Goal: Navigation & Orientation: Understand site structure

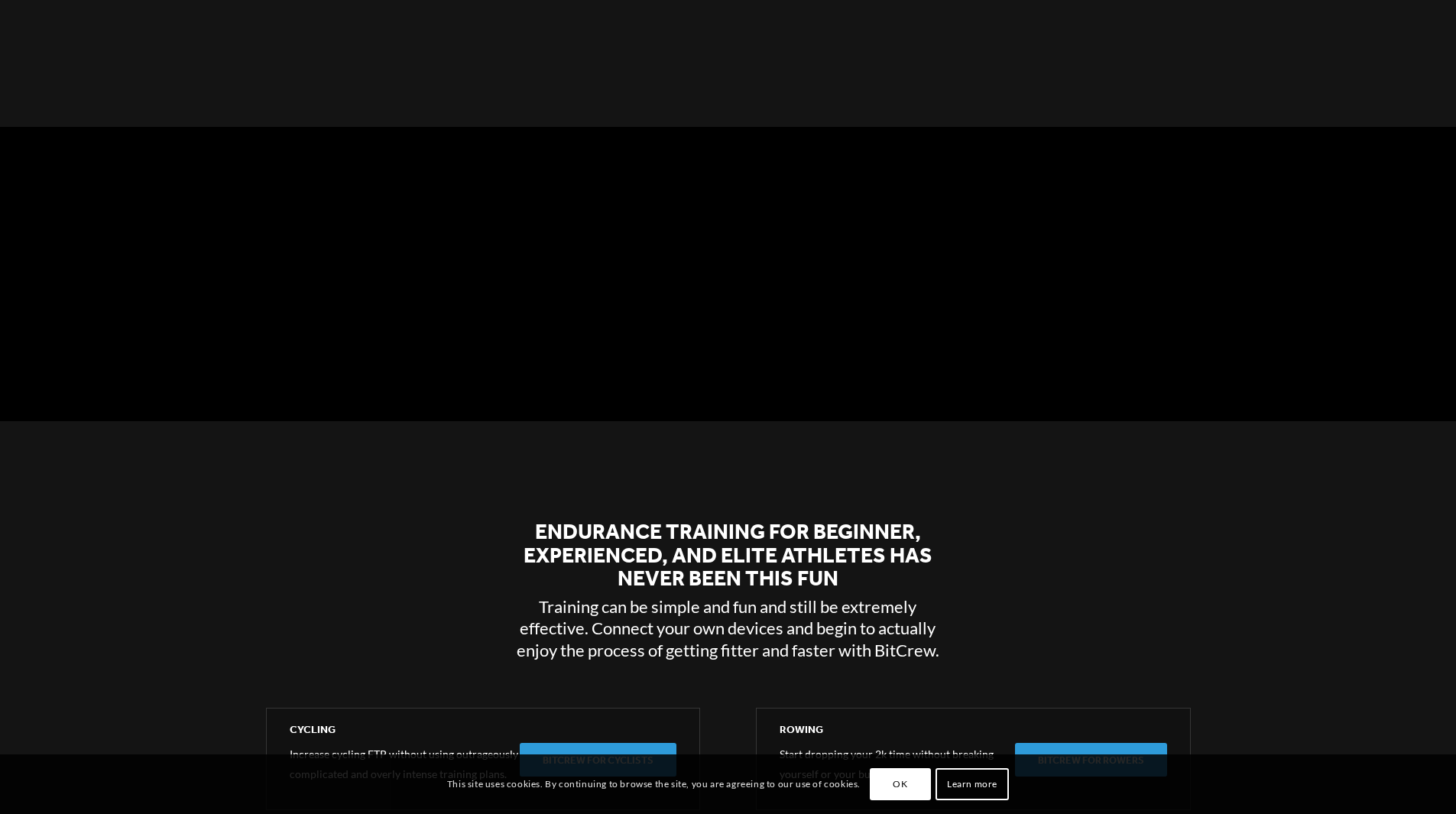
scroll to position [4102, 0]
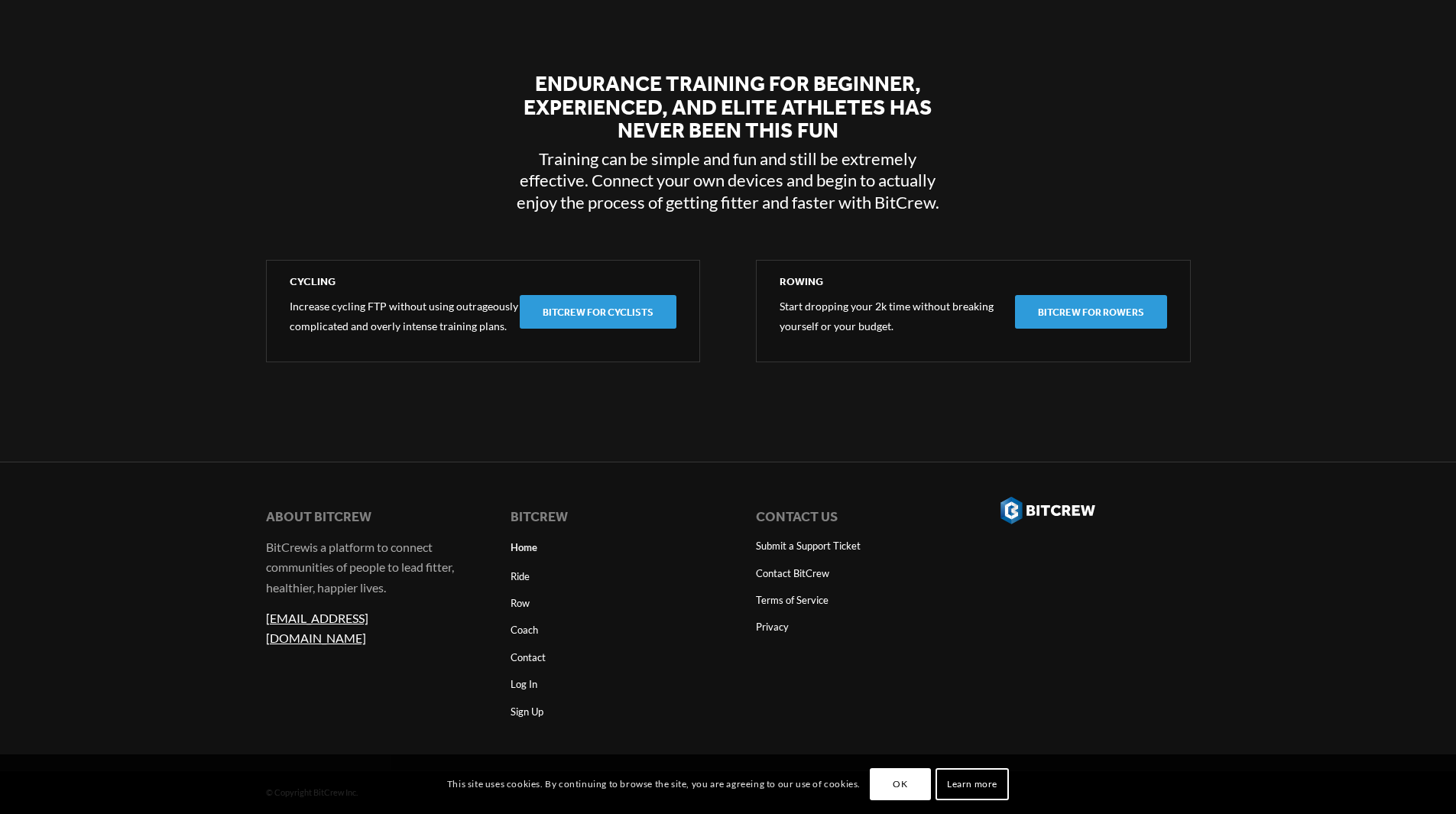
click at [532, 547] on link "Home" at bounding box center [606, 547] width 190 height 30
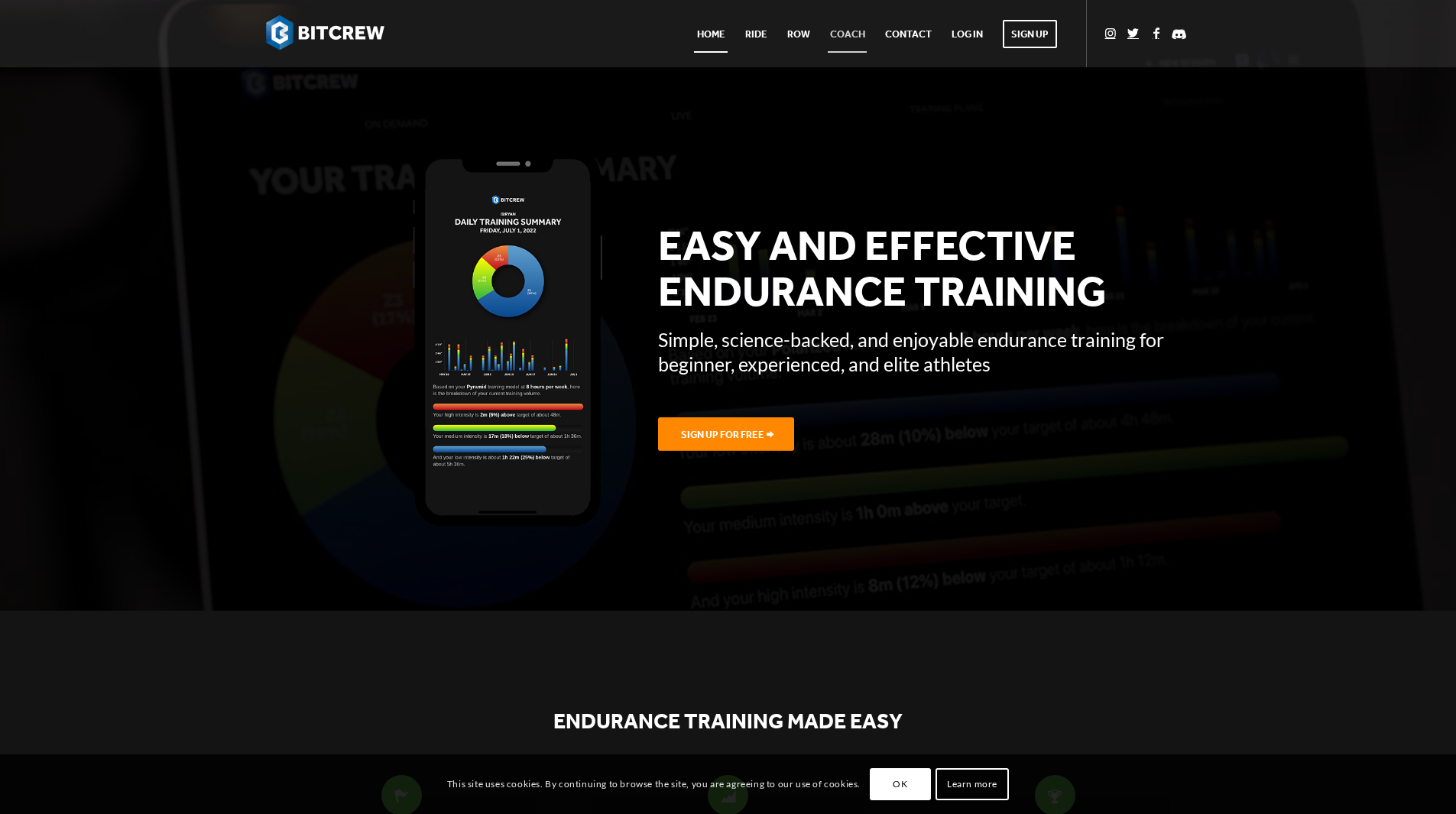
click at [842, 35] on span "Coach" at bounding box center [848, 34] width 35 height 11
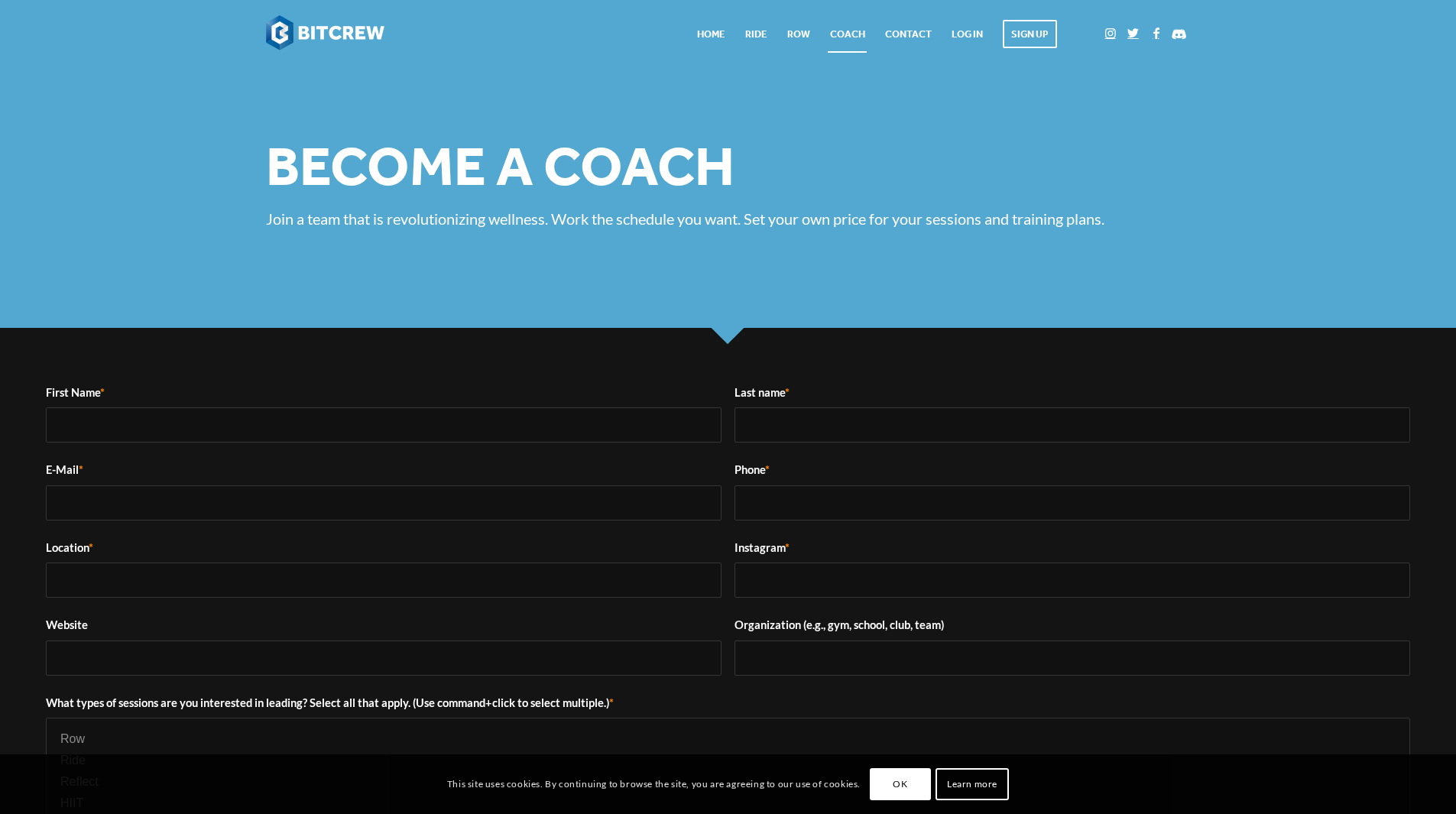
select select
click at [801, 28] on span "Row" at bounding box center [798, 34] width 23 height 11
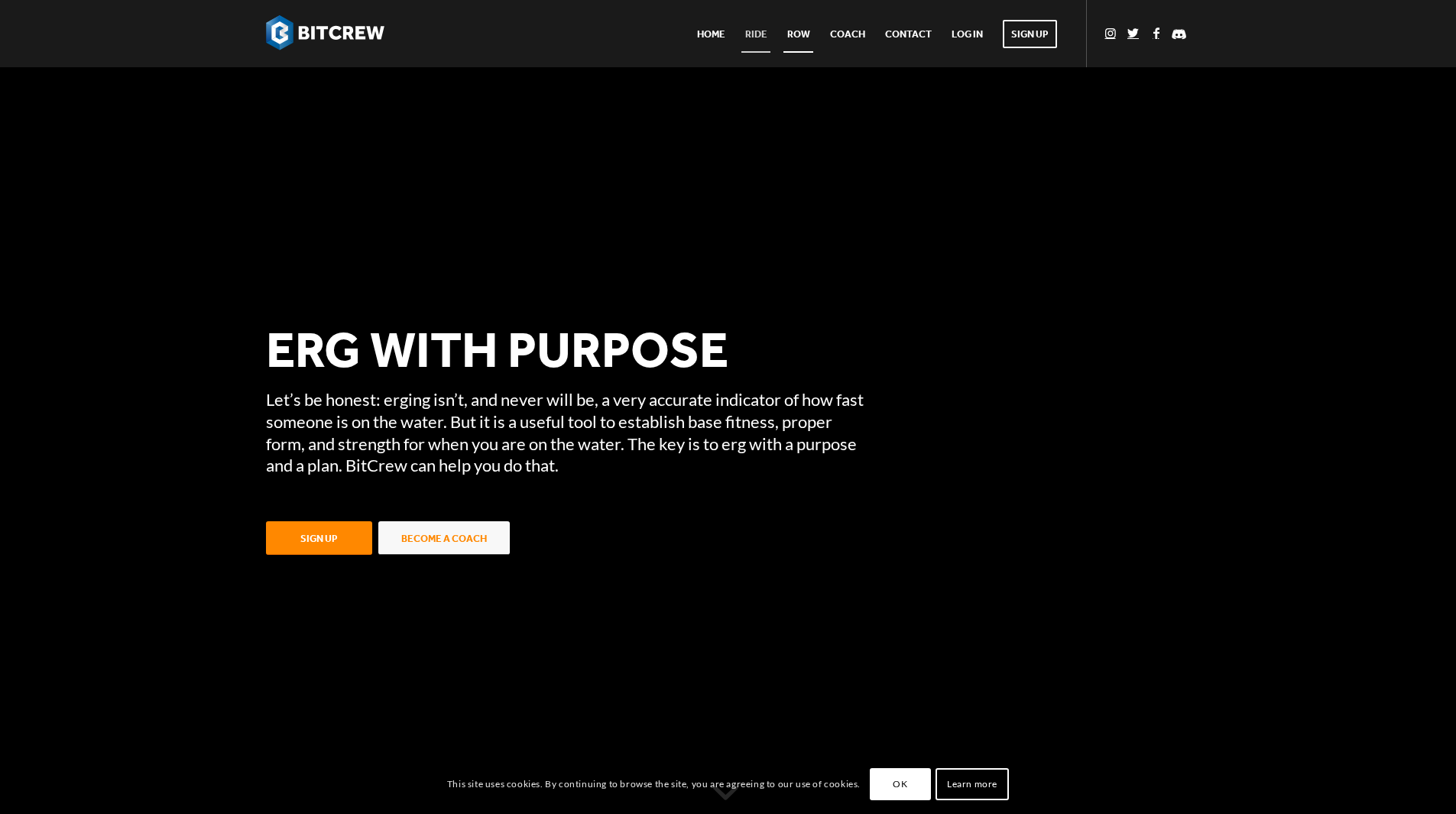
click at [743, 40] on link "Ride" at bounding box center [757, 34] width 42 height 67
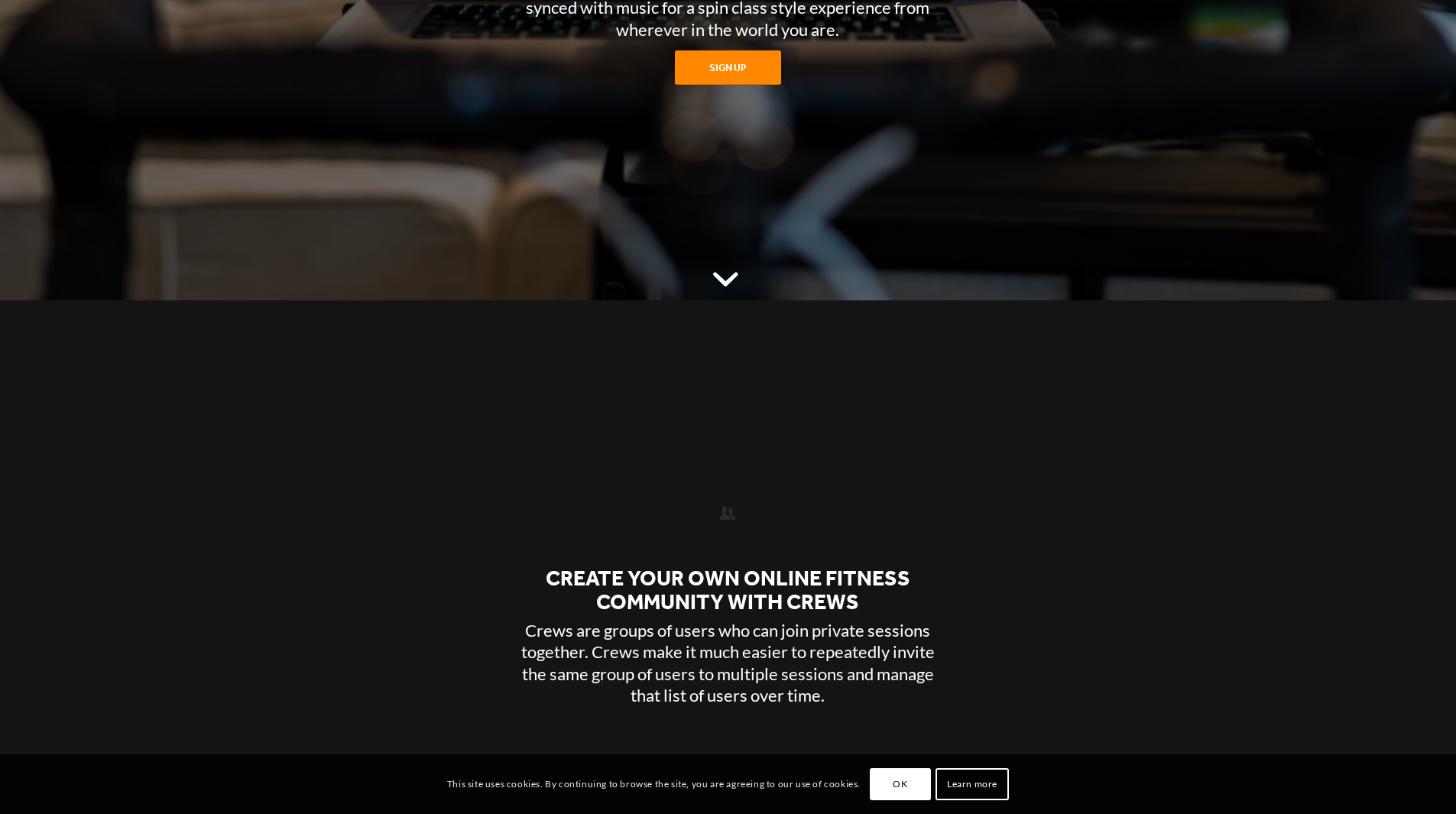
scroll to position [10030, 0]
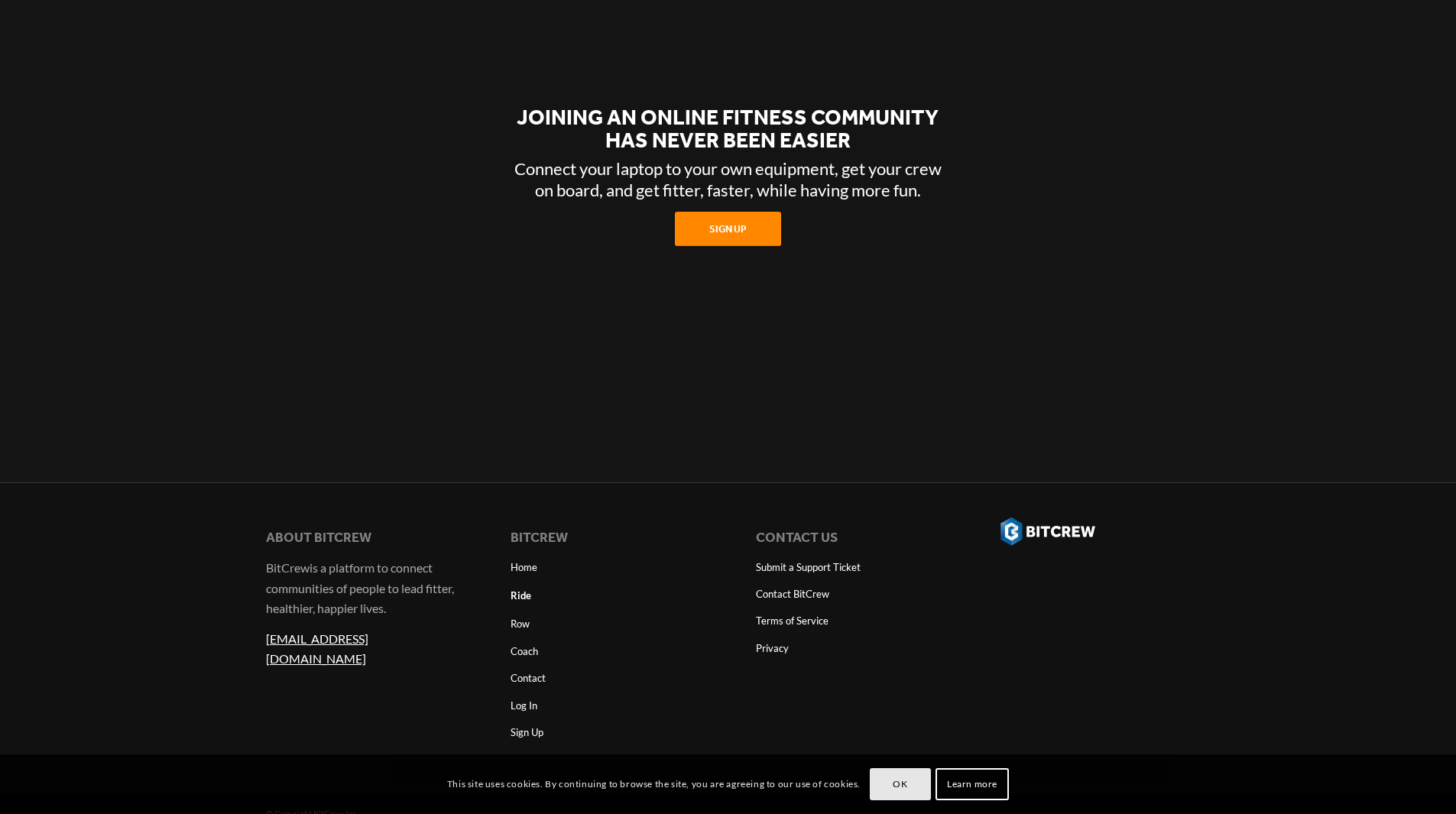
click at [899, 781] on link "OK" at bounding box center [900, 783] width 61 height 32
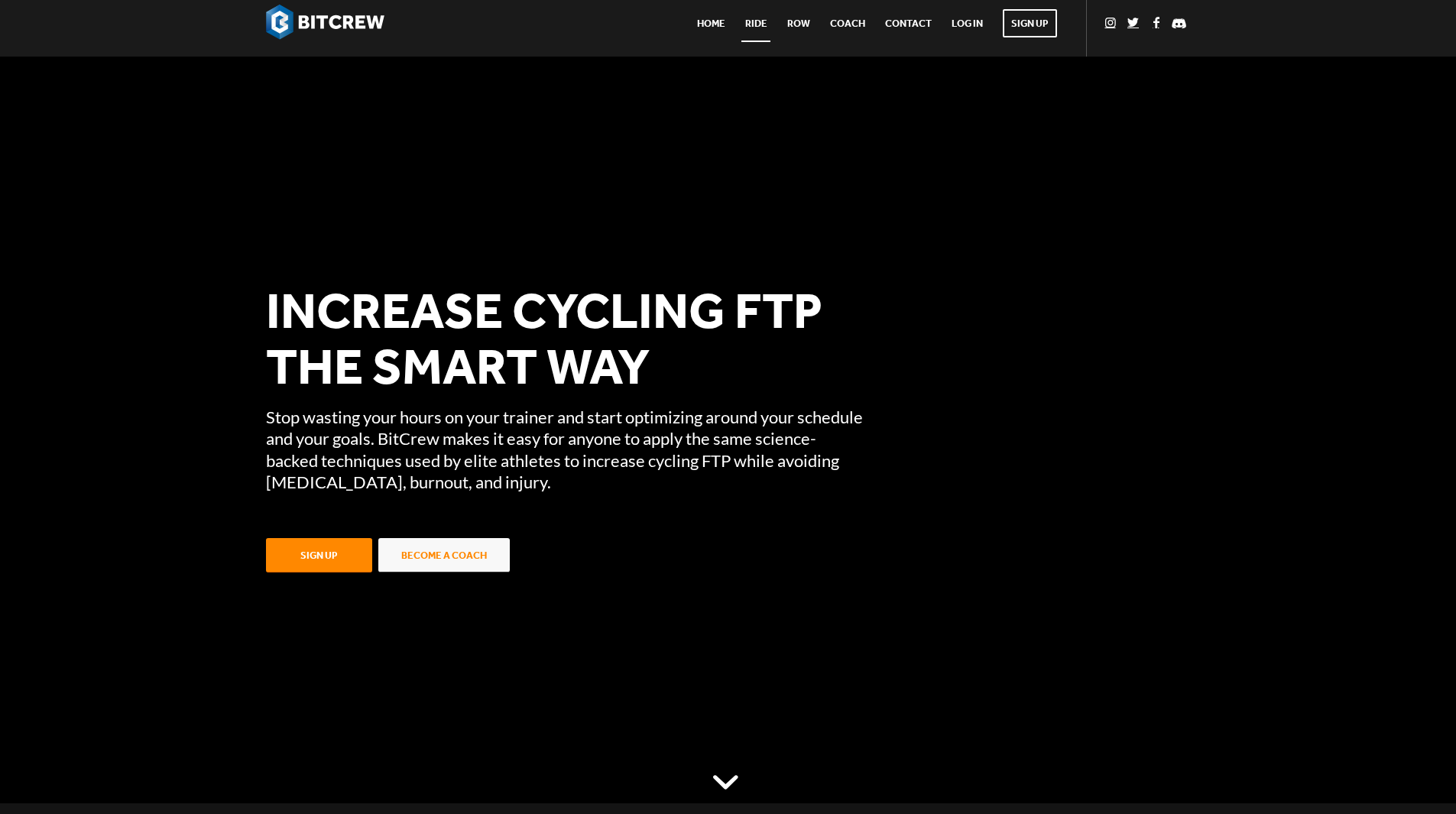
scroll to position [0, 0]
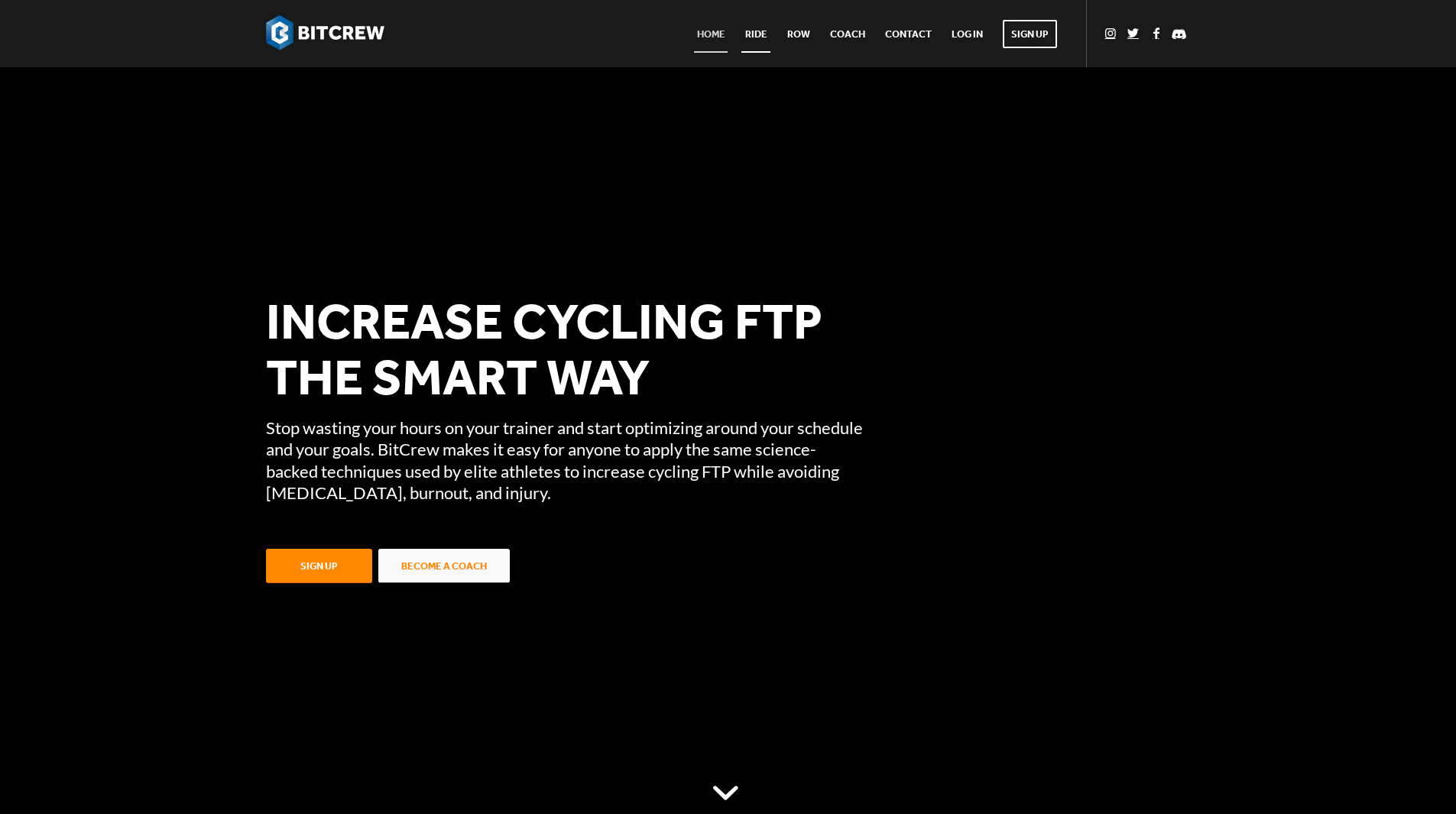
click at [715, 42] on link "Home" at bounding box center [712, 34] width 48 height 67
